Goal: Communication & Community: Answer question/provide support

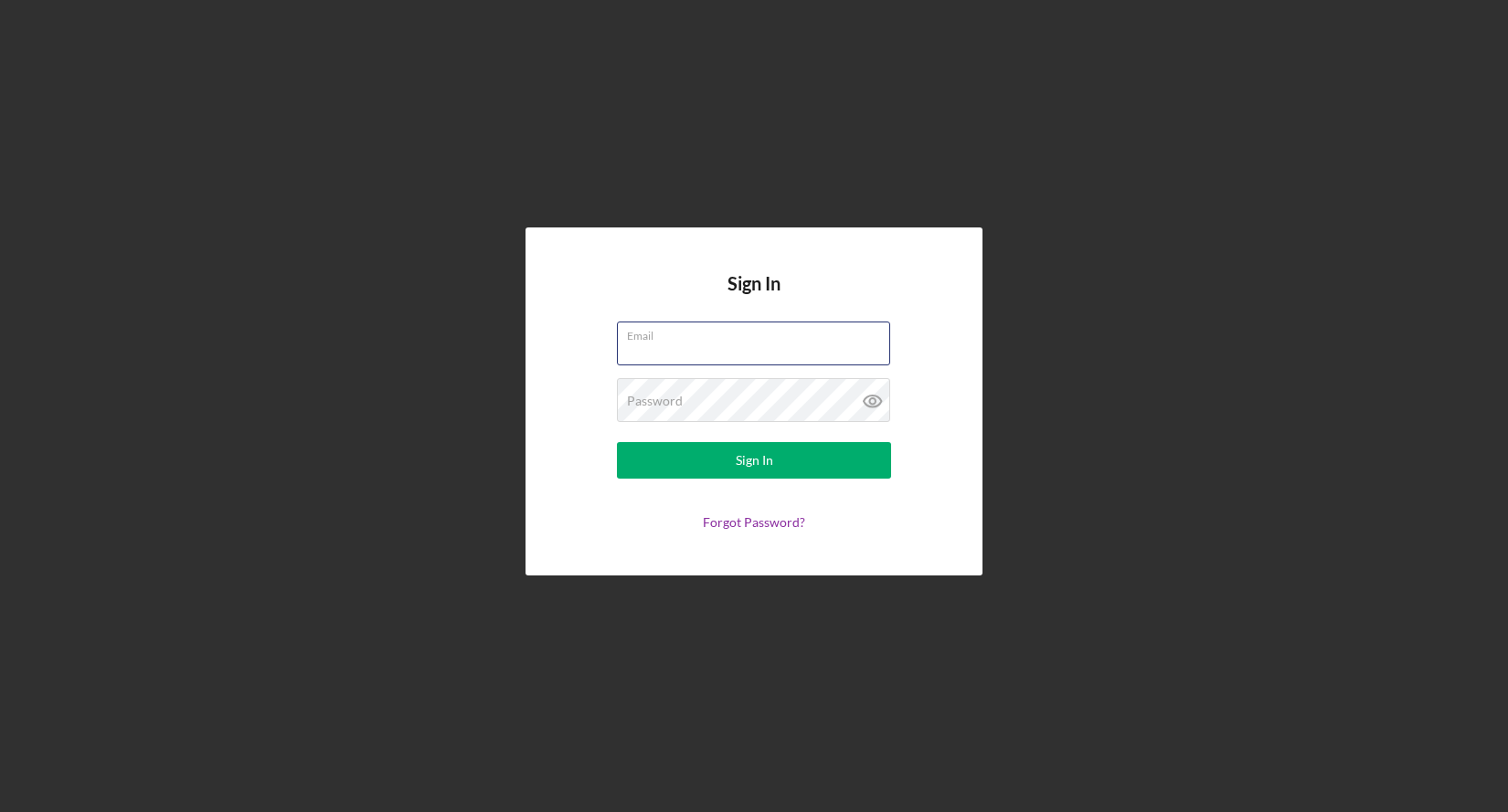
type input "[EMAIL_ADDRESS][DOMAIN_NAME]"
click at [732, 463] on button "Sign In" at bounding box center [754, 460] width 274 height 37
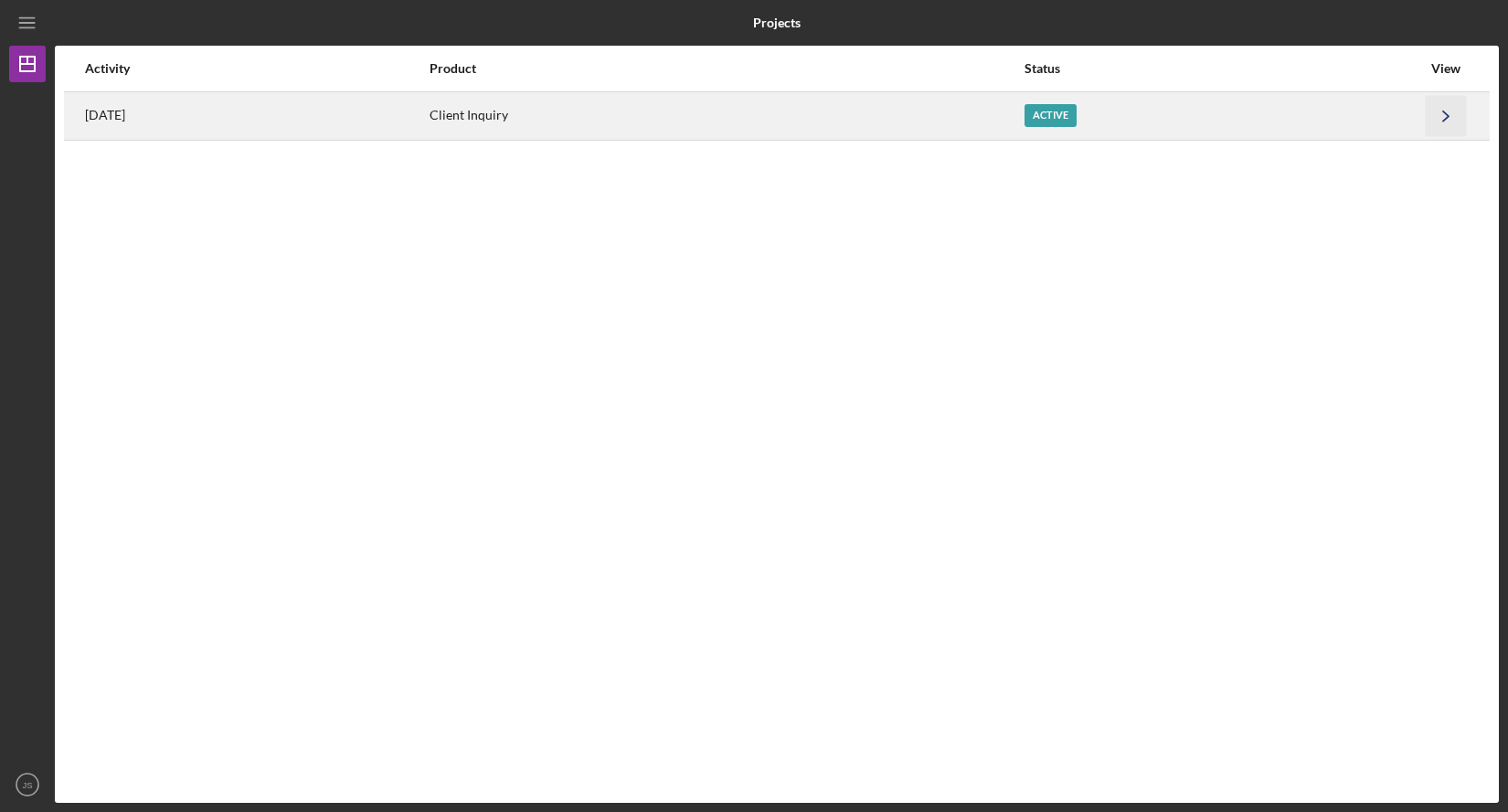
click at [1445, 114] on icon "Icon/Navigate" at bounding box center [1446, 115] width 41 height 41
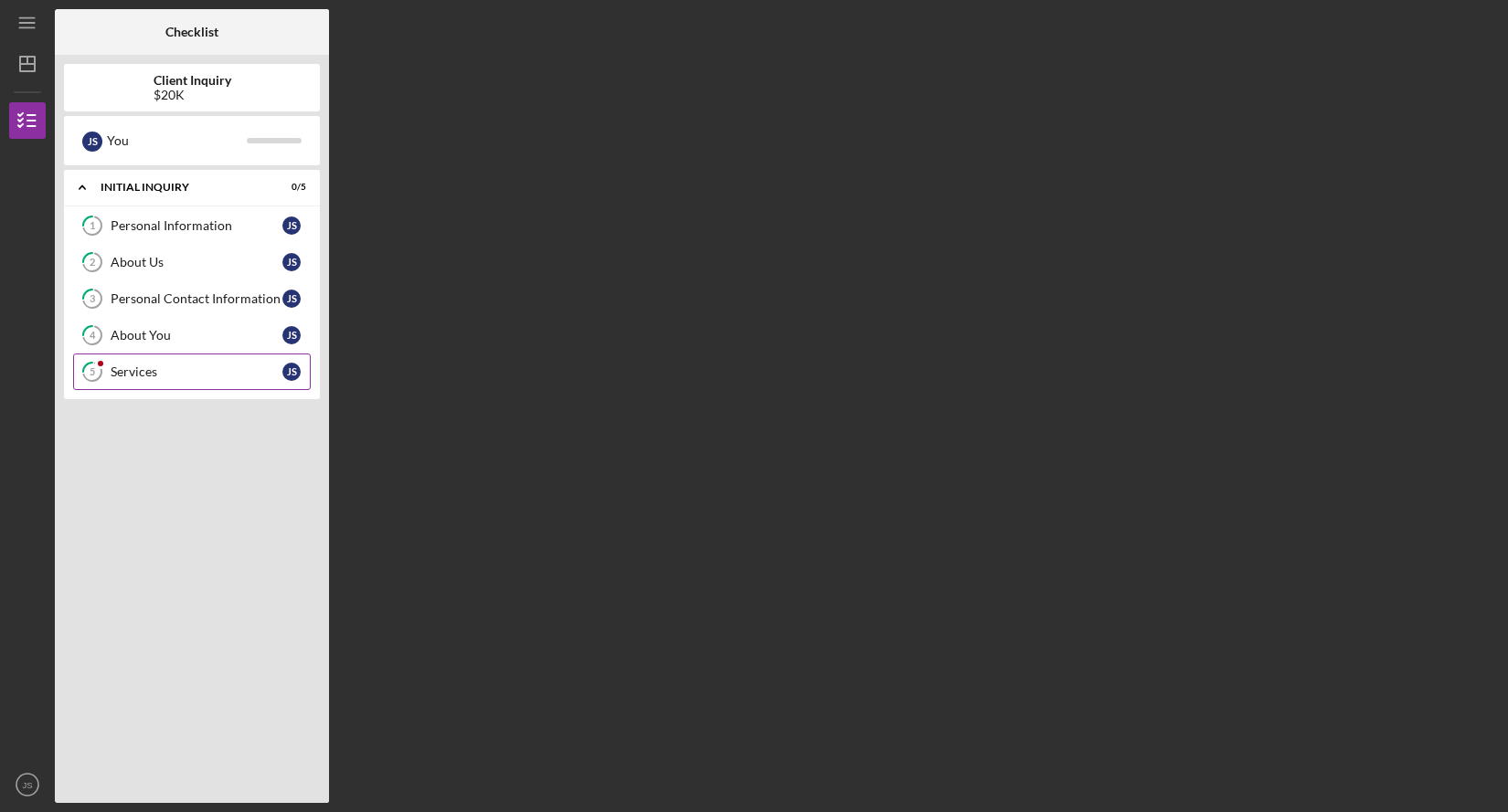
click at [196, 372] on div "Services" at bounding box center [197, 372] width 172 height 15
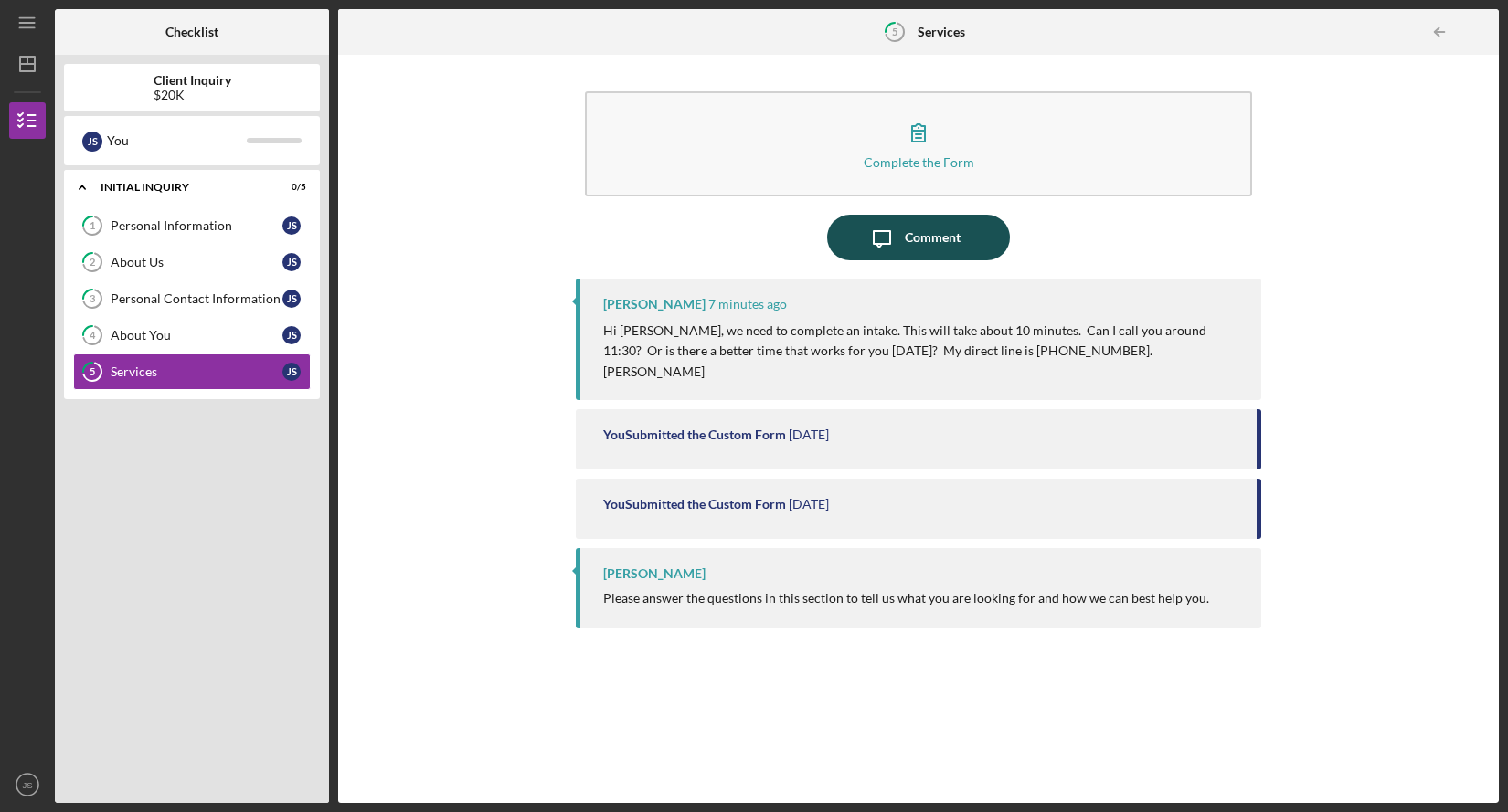
click at [945, 236] on div "Comment" at bounding box center [932, 238] width 56 height 46
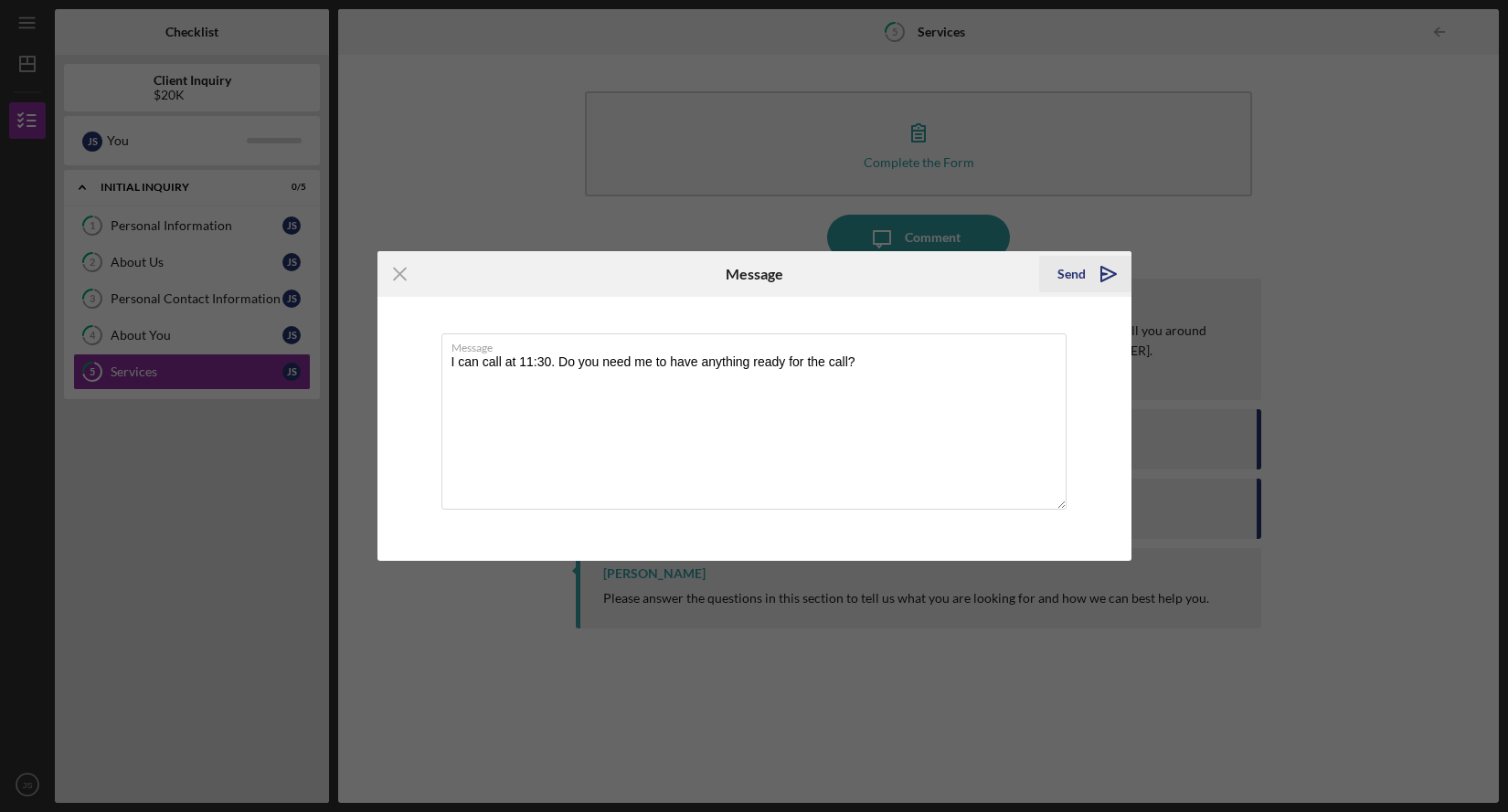
type textarea "I can call at 11:30. Do you need me to have anything ready for the call?"
click at [1091, 277] on icon "Icon/icon-invite-send" at bounding box center [1108, 274] width 46 height 46
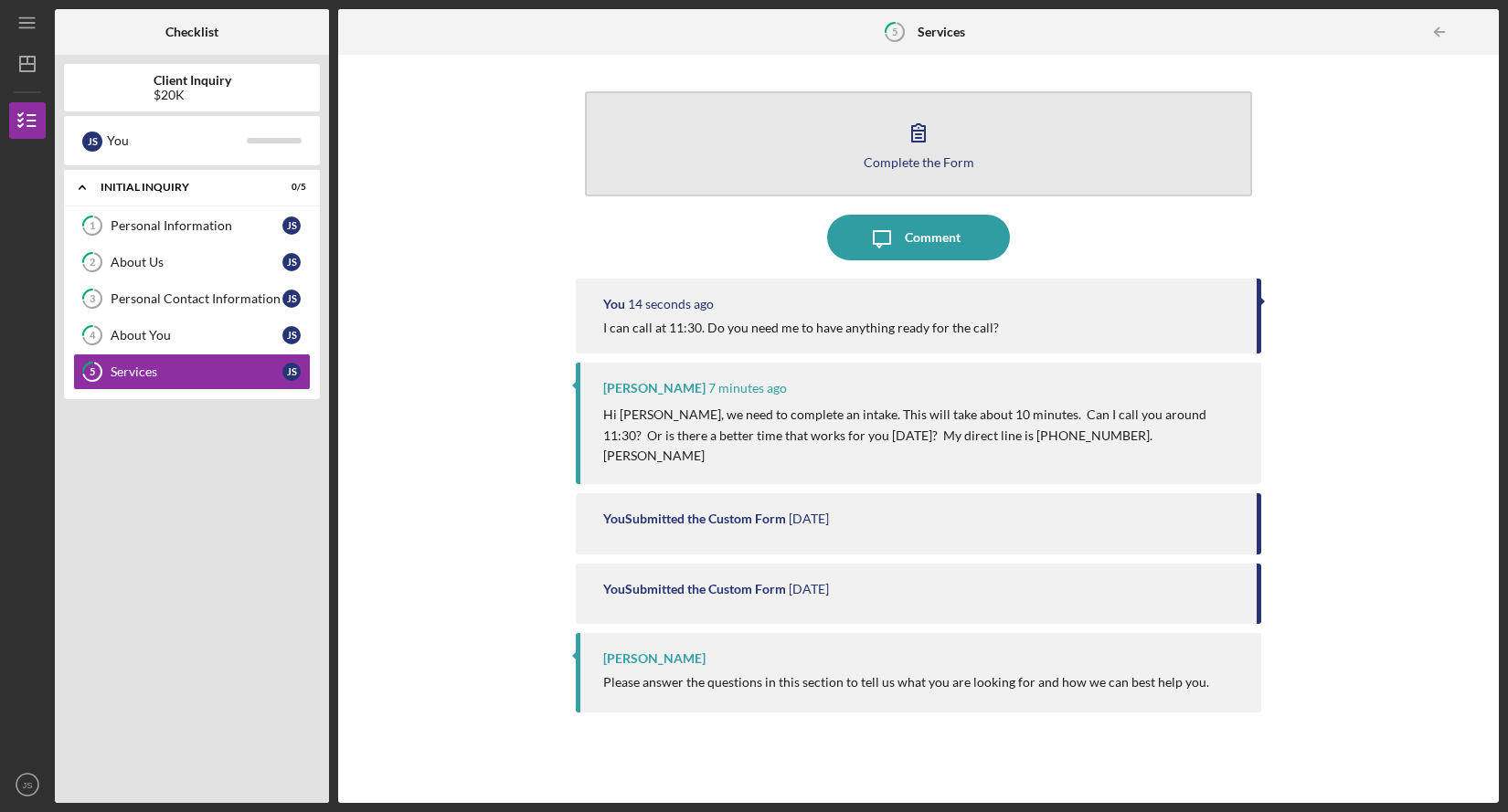
click at [915, 134] on icon "button" at bounding box center [918, 132] width 13 height 17
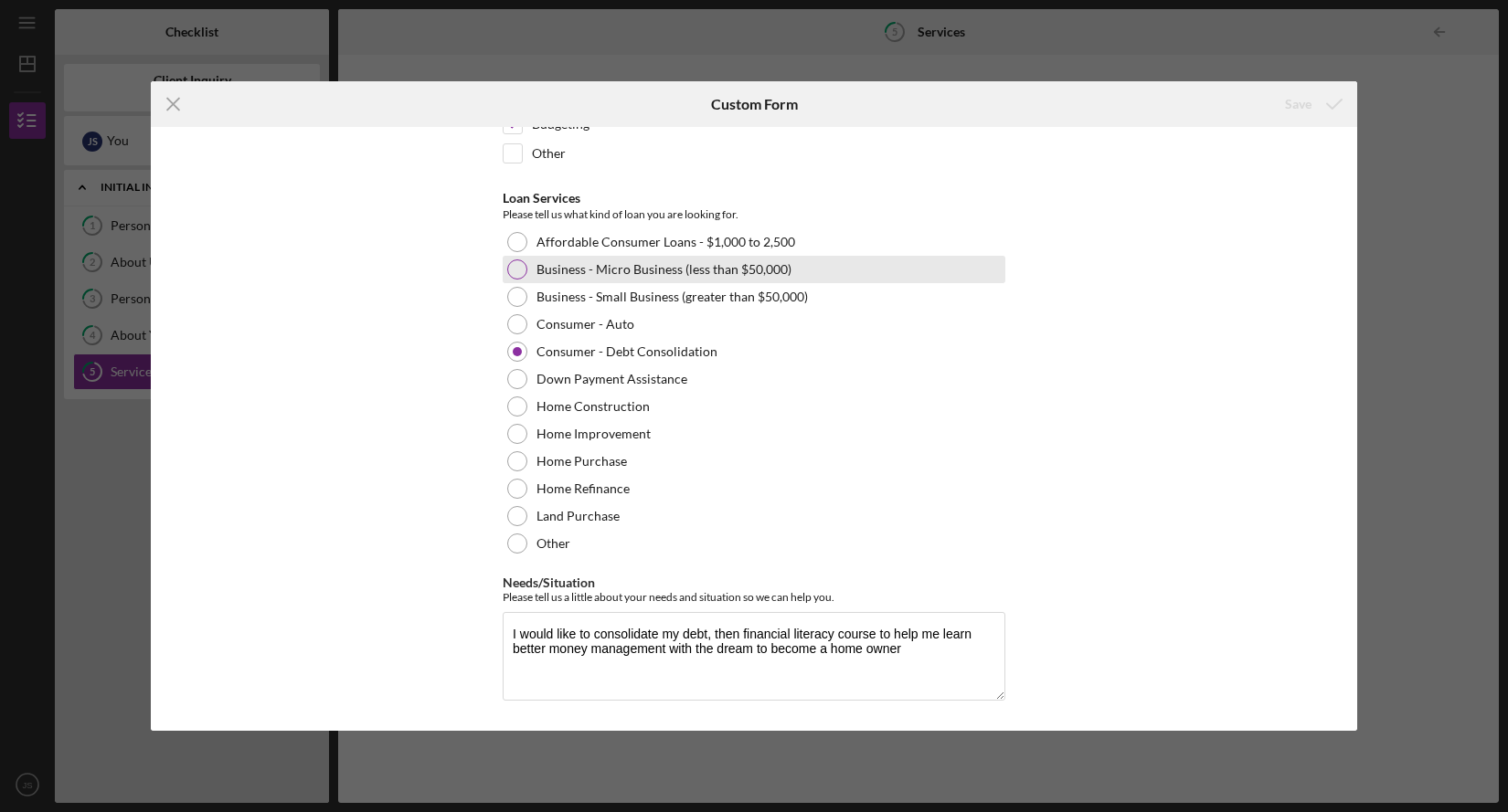
scroll to position [190, 0]
click at [172, 110] on icon "Icon/Menu Close" at bounding box center [174, 104] width 46 height 46
